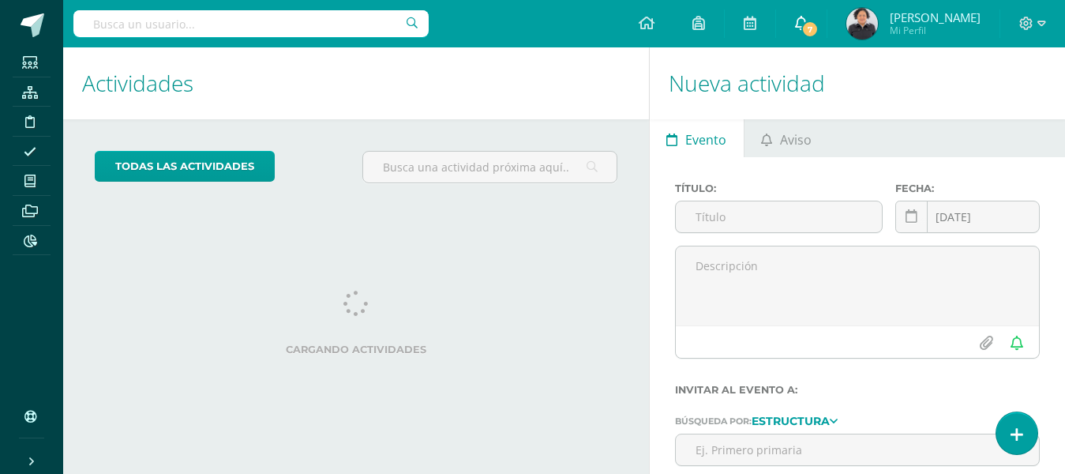
click at [797, 25] on icon at bounding box center [801, 23] width 13 height 14
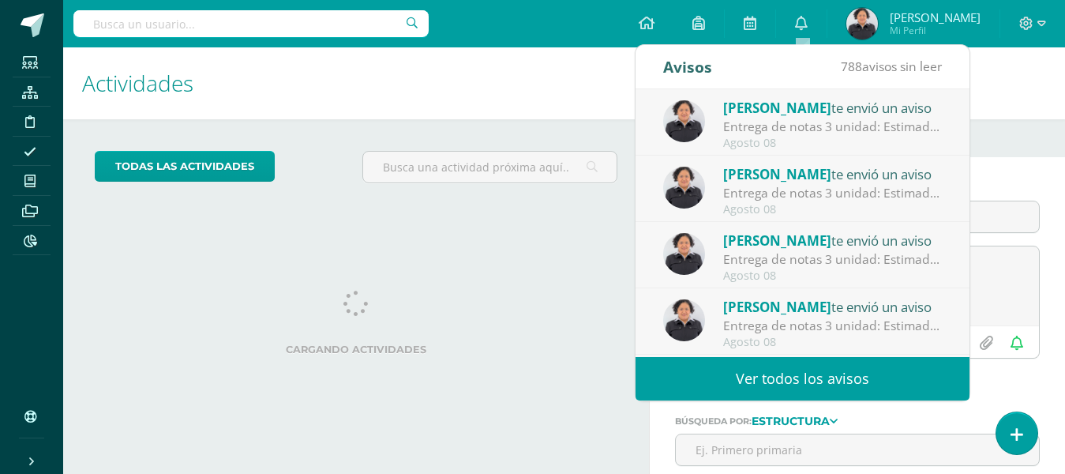
click at [815, 121] on div "Entrega de notas 3 unidad: Estimados padres de familia, adjuntamos circular inf…" at bounding box center [833, 127] width 220 height 18
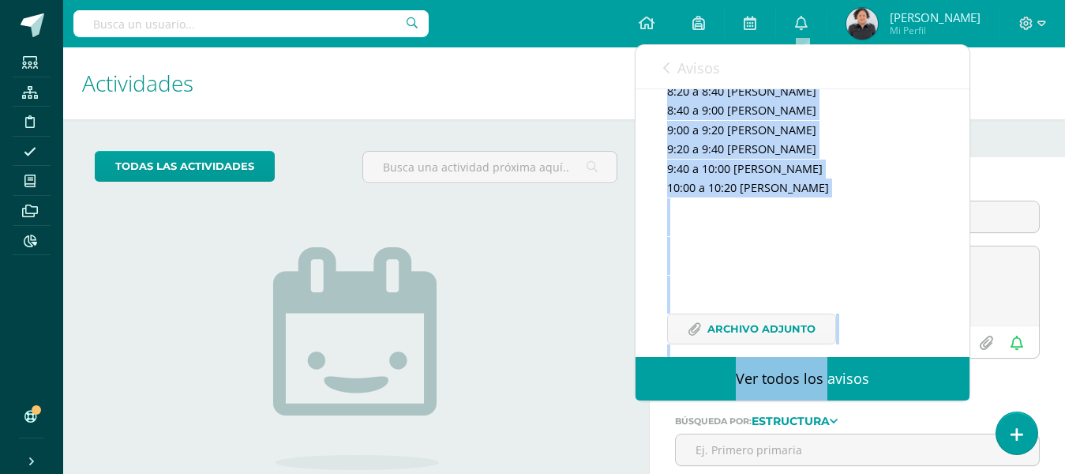
scroll to position [373, 0]
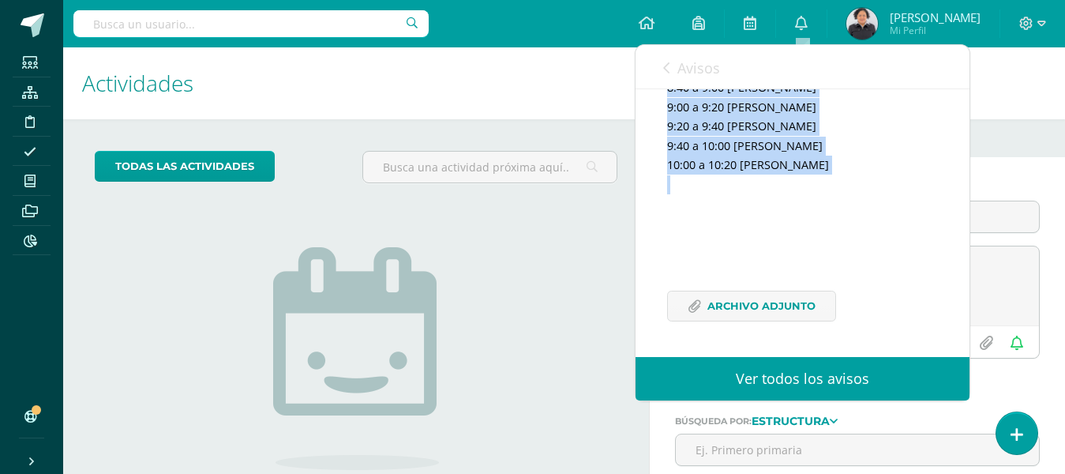
drag, startPoint x: 669, startPoint y: 187, endPoint x: 791, endPoint y: 201, distance: 122.4
click at [791, 201] on div "Estimados padres de familia, adjuntamos circular informativa sobre las reunione…" at bounding box center [802, 122] width 271 height 437
copy div "Estimados padres de familia, adjuntamos circular informativa sobre las reunione…"
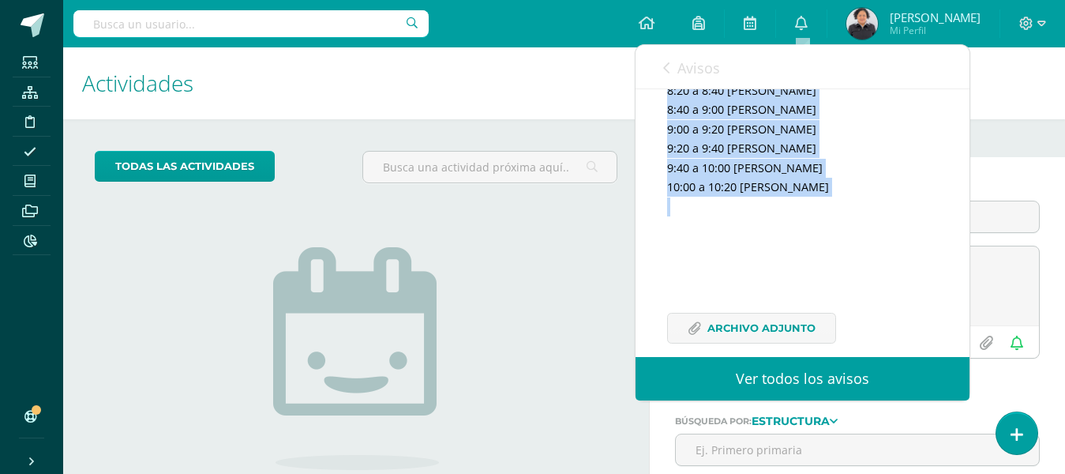
scroll to position [215, 0]
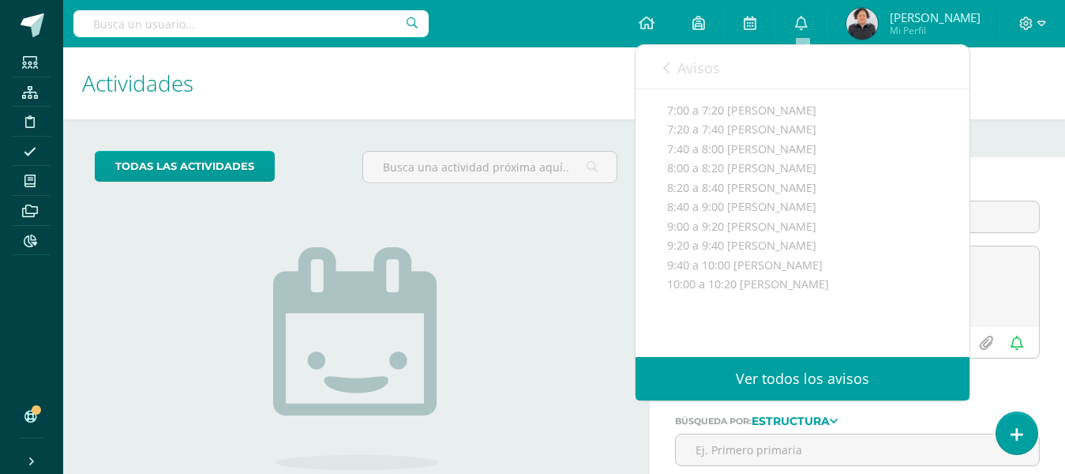
click at [561, 74] on h1 "Actividades" at bounding box center [356, 83] width 548 height 72
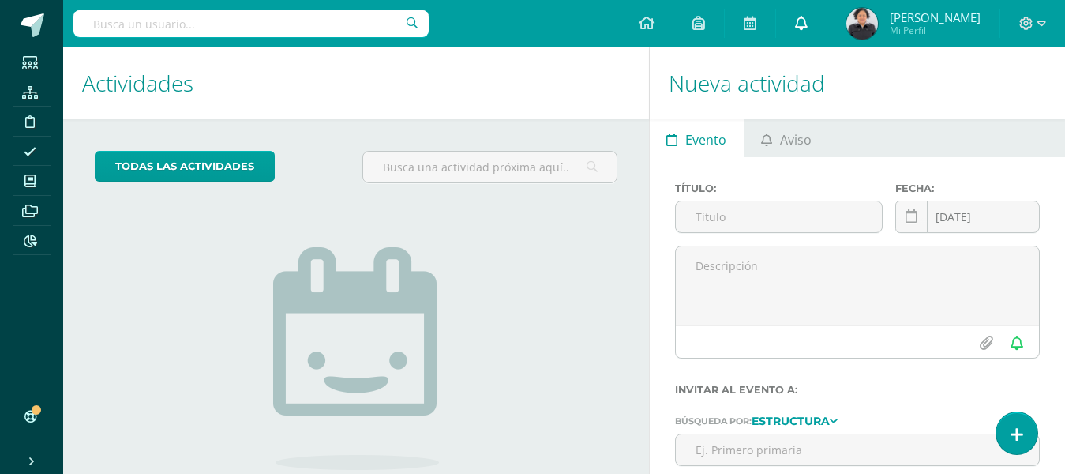
click at [807, 29] on icon at bounding box center [801, 23] width 13 height 14
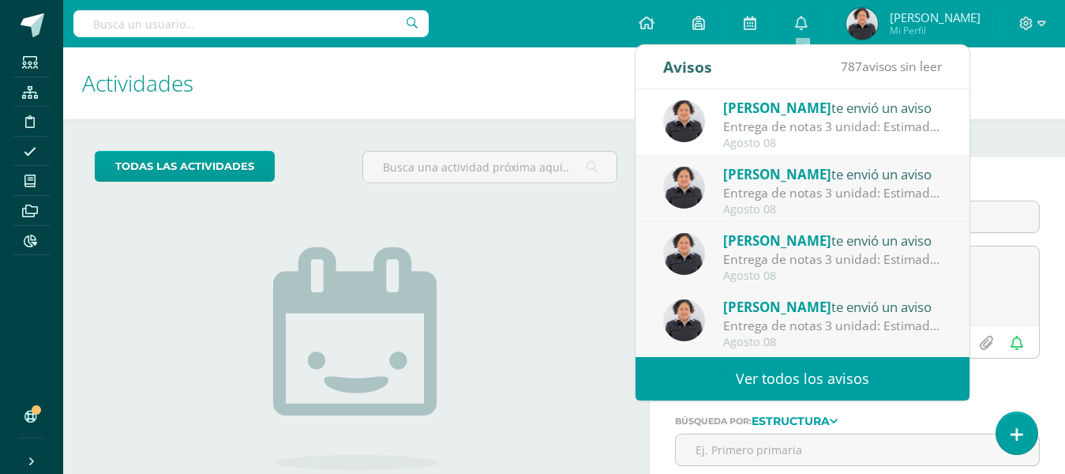
click at [809, 198] on div "Entrega de notas 3 unidad: Estimados padres de familia, adjuntamos circular inf…" at bounding box center [833, 193] width 220 height 18
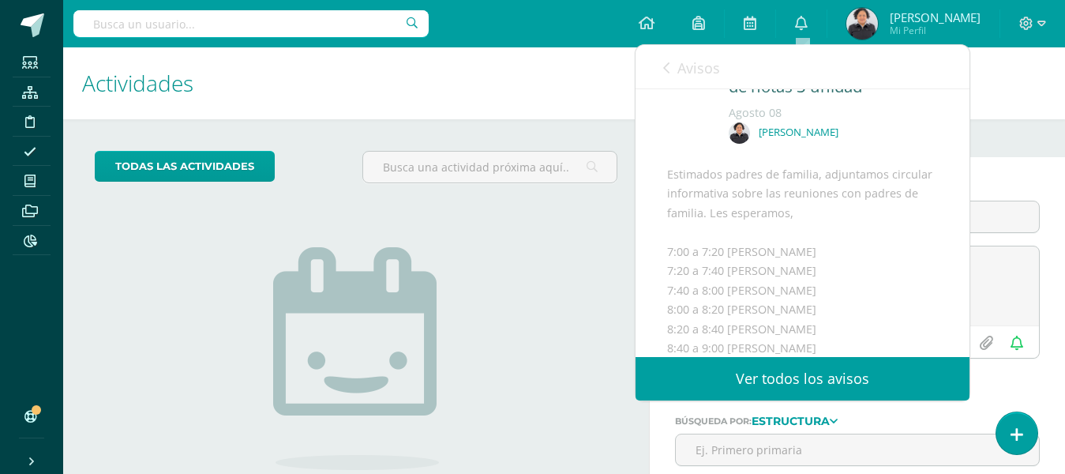
scroll to position [57, 0]
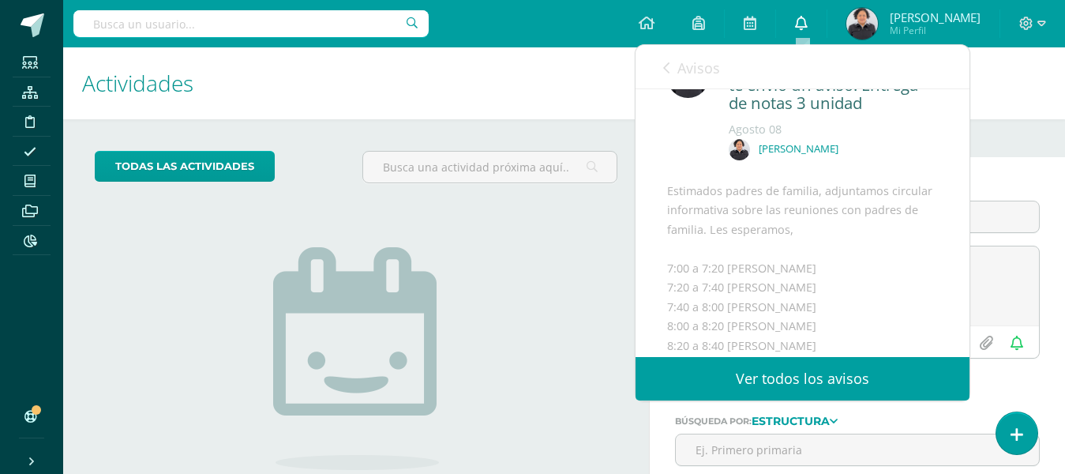
click at [800, 26] on icon at bounding box center [801, 23] width 13 height 14
click at [578, 99] on h1 "Actividades" at bounding box center [356, 83] width 548 height 72
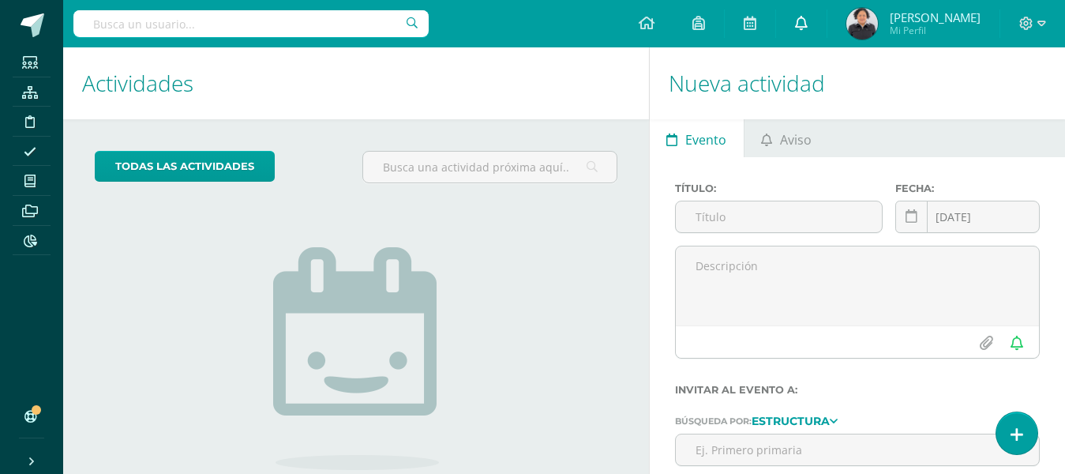
click at [803, 27] on icon at bounding box center [801, 23] width 13 height 14
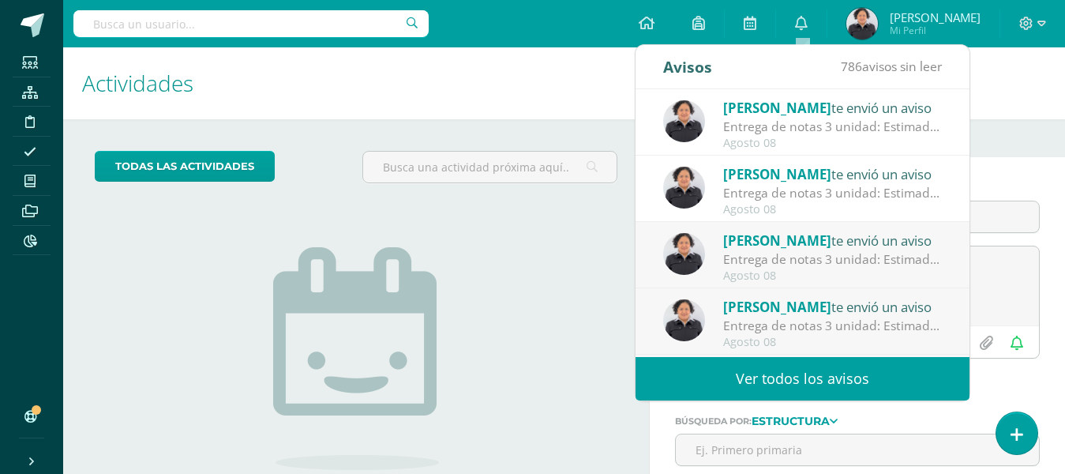
click at [828, 264] on div "Entrega de notas 3 unidad: Estimados padres de familia, adjuntamos circular inf…" at bounding box center [833, 259] width 220 height 18
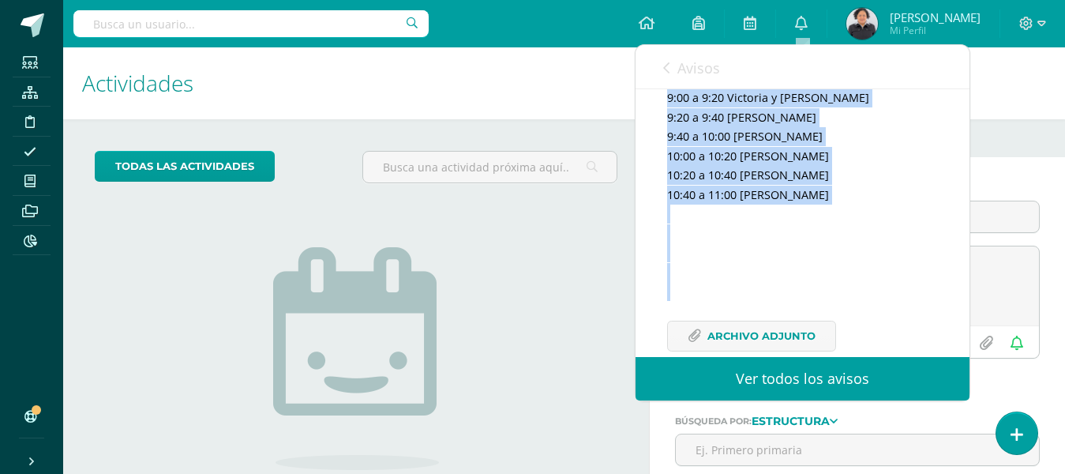
scroll to position [331, 0]
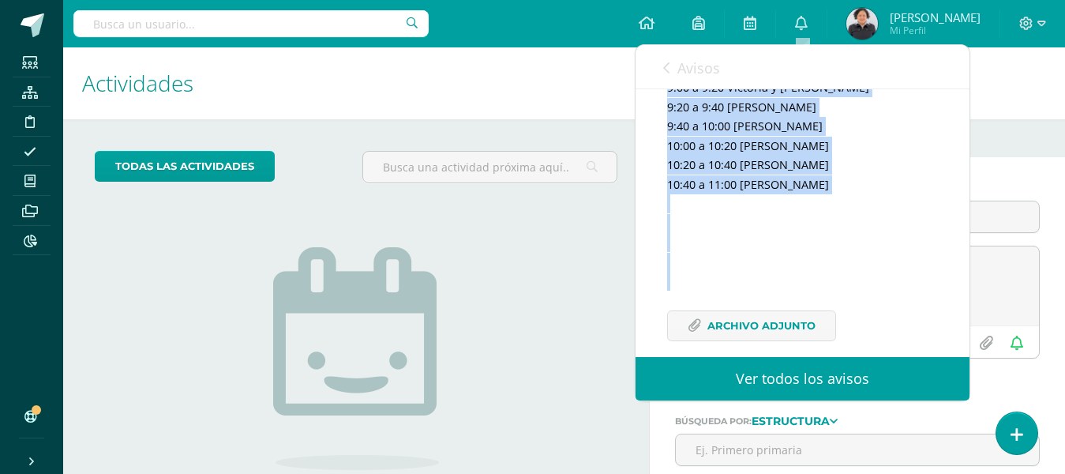
drag, startPoint x: 670, startPoint y: 206, endPoint x: 847, endPoint y: 229, distance: 179.2
click at [847, 229] on div "Estimados padres de familia, adjuntamos circular informativa sobre las reunione…" at bounding box center [802, 132] width 271 height 456
copy div "Estimados padres de familia, adjuntamos circular informativa sobre las reunione…"
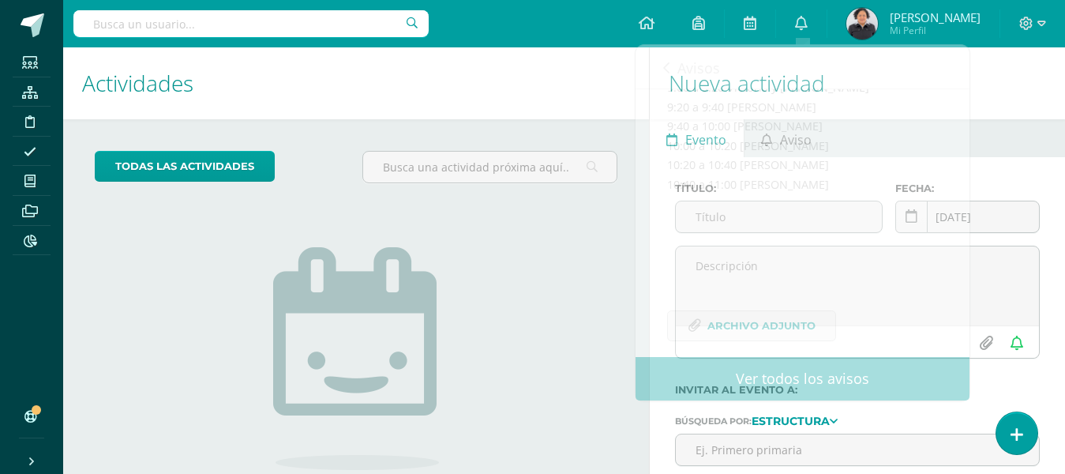
click at [1047, 288] on div "Título: Fecha: [DATE] August, 2025 Mo Tu We Th Fr Sa Su 28 29 30 31 1 2 3 4 5 6…" at bounding box center [857, 366] width 415 height 419
